Goal: Task Accomplishment & Management: Manage account settings

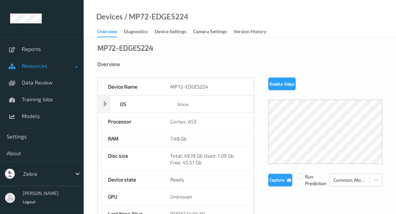
click at [58, 63] on span "Resources" at bounding box center [49, 65] width 54 height 7
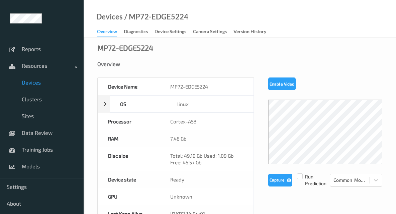
click at [47, 90] on link "Devices" at bounding box center [42, 82] width 84 height 17
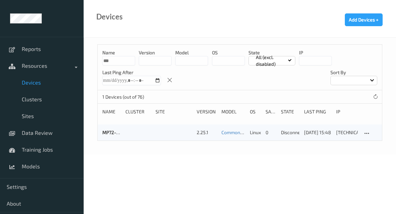
click at [118, 63] on input "***" at bounding box center [118, 60] width 33 height 9
type input "*"
type input "***"
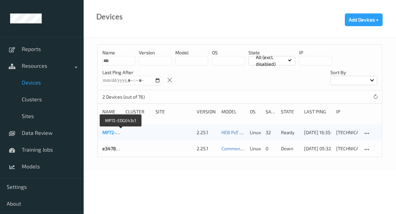
click at [109, 133] on link "MP72-EDGE43c1" at bounding box center [119, 132] width 35 height 6
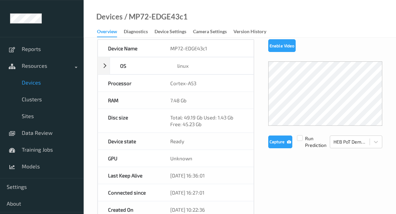
scroll to position [39, 0]
click at [185, 31] on div "Device Settings" at bounding box center [171, 32] width 32 height 8
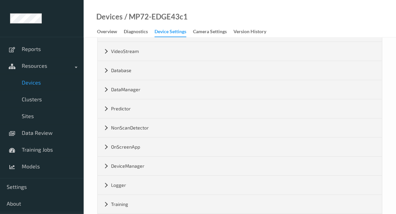
scroll to position [170, 0]
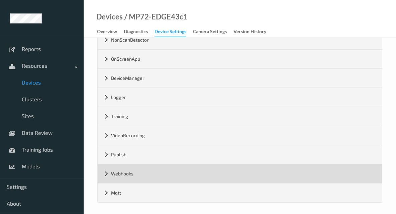
click at [123, 170] on div "Webhooks" at bounding box center [240, 173] width 285 height 19
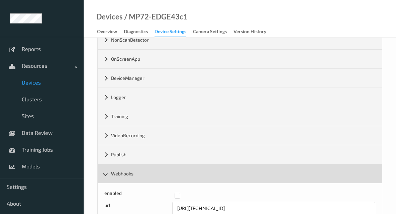
scroll to position [208, 0]
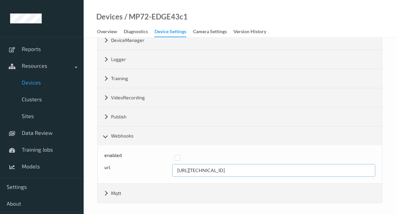
click at [219, 168] on input "http://192.168.0.100:8080" at bounding box center [274, 170] width 204 height 13
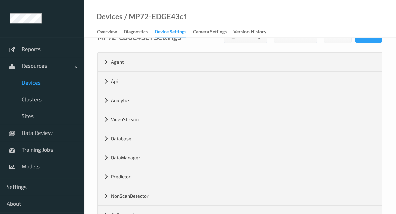
scroll to position [0, 0]
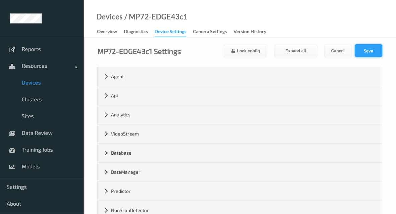
type input "http://192.168.0.105:8080"
click at [241, 47] on button "Save" at bounding box center [368, 50] width 27 height 13
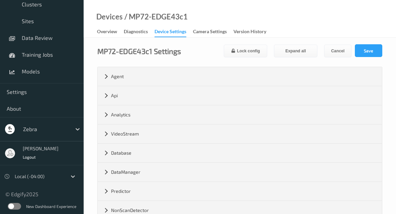
click at [17, 205] on label at bounding box center [14, 206] width 13 height 7
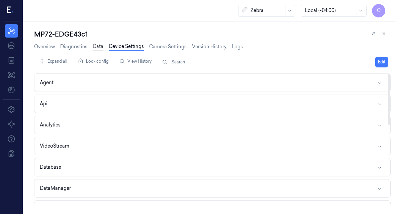
click at [99, 46] on link "Data" at bounding box center [98, 47] width 11 height 8
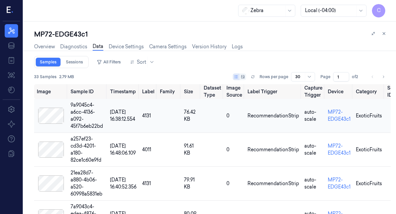
click at [56, 112] on div at bounding box center [51, 115] width 28 height 16
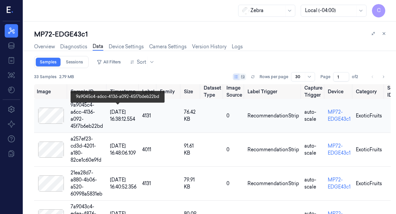
click at [105, 111] on div "9a9045c4-a6cc-4136-a092-45f7b6eb22bd" at bounding box center [88, 115] width 34 height 28
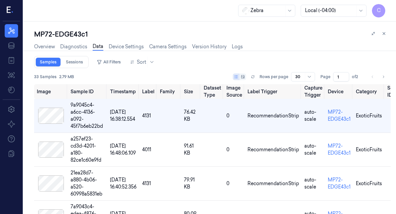
click at [140, 84] on div "33 Samples 2.79 MB Rows per page 30 Page 1 of 2" at bounding box center [212, 78] width 357 height 12
